Goal: Find specific page/section

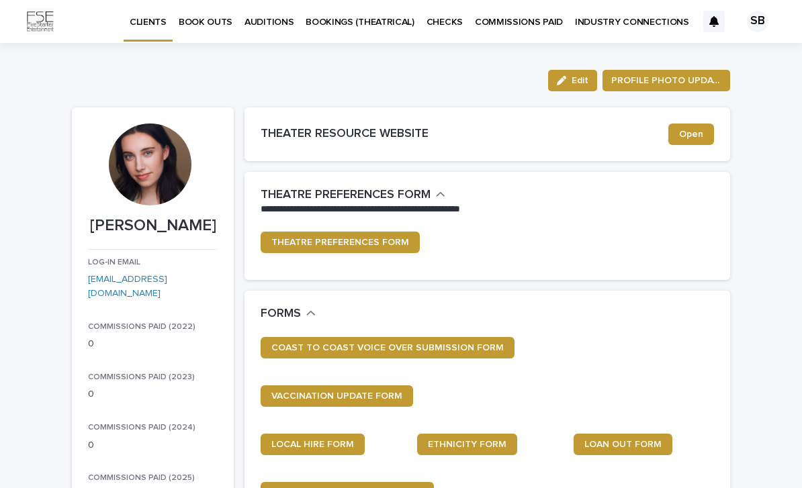
click at [267, 26] on p "AUDITIONS" at bounding box center [268, 14] width 49 height 28
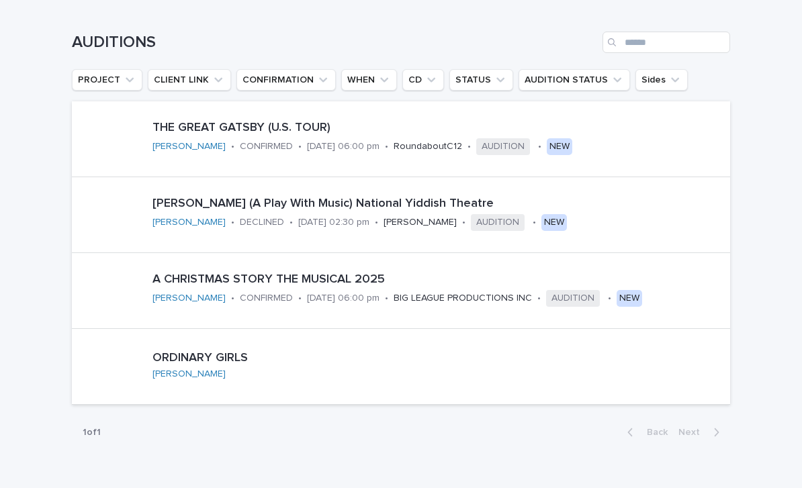
scroll to position [198, 0]
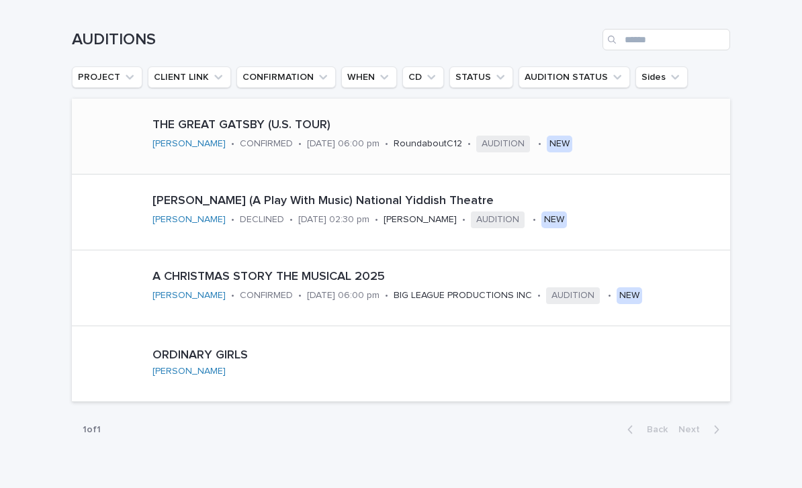
click at [232, 130] on p "THE GREAT GATSBY (U.S. TOUR)" at bounding box center [438, 125] width 572 height 15
